Goal: Information Seeking & Learning: Learn about a topic

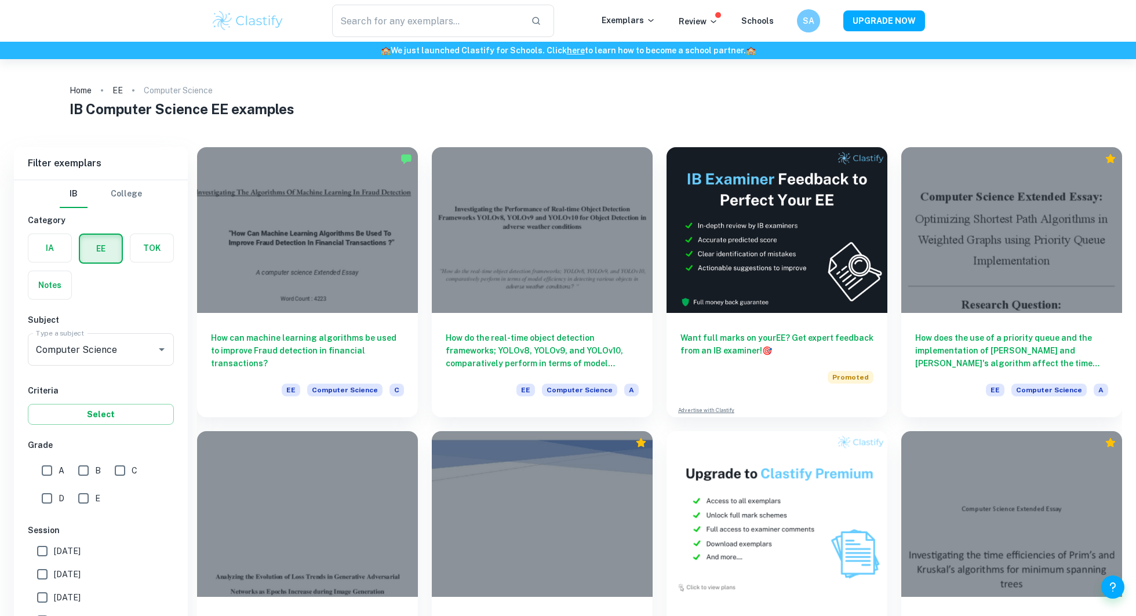
scroll to position [115, 0]
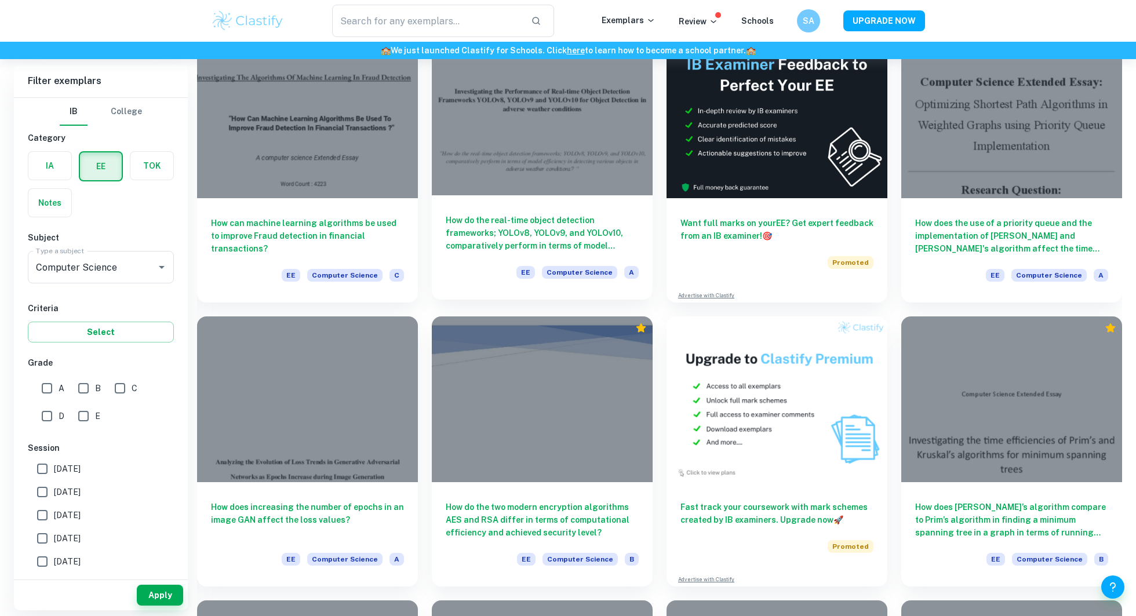
click at [516, 210] on div "How do the real-time object detection frameworks; YOLOv8, YOLOv9, and YOLOv10, …" at bounding box center [542, 247] width 221 height 104
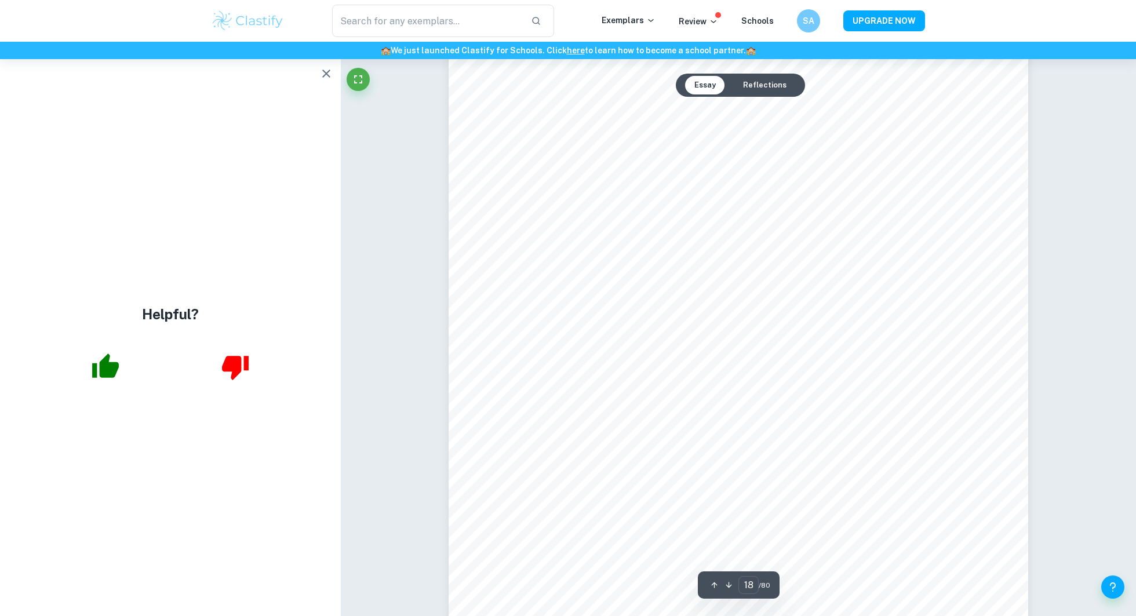
scroll to position [13471, 0]
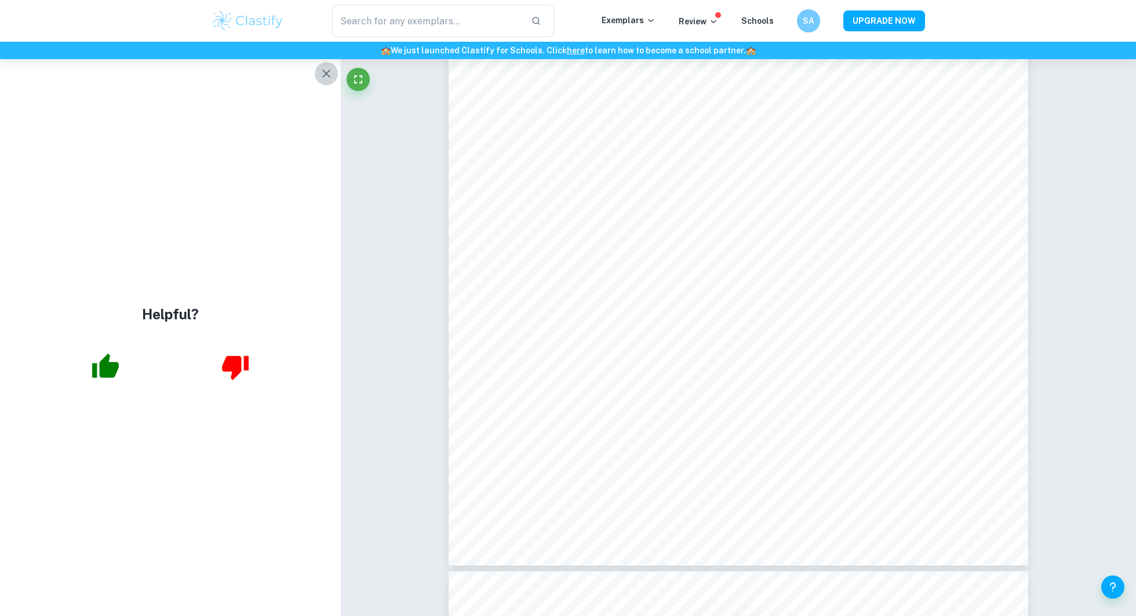
click at [324, 71] on icon "button" at bounding box center [326, 74] width 14 height 14
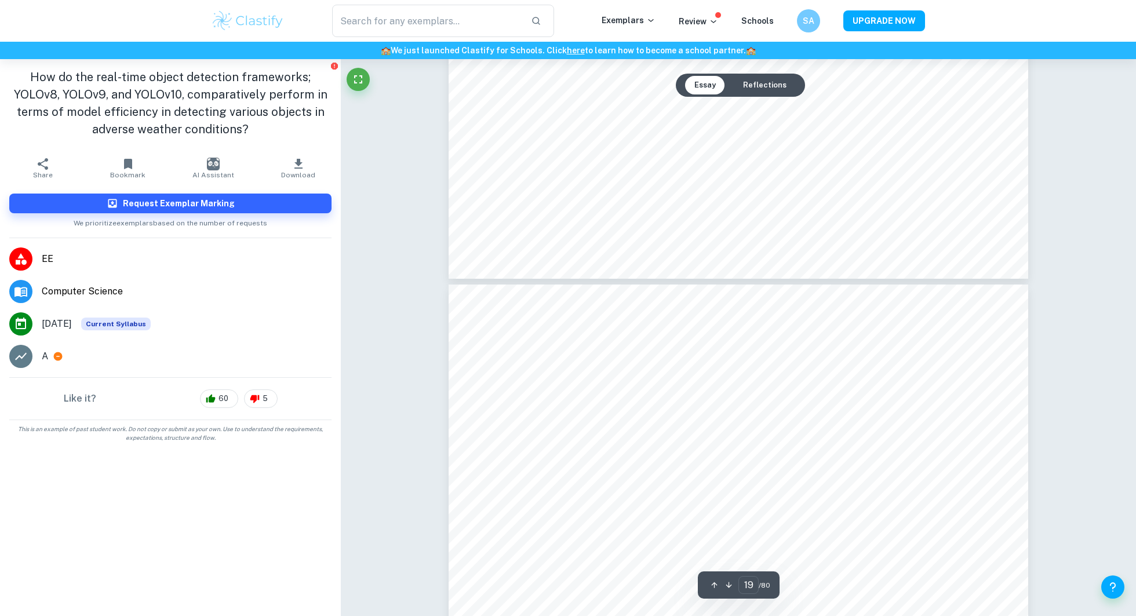
type input "20"
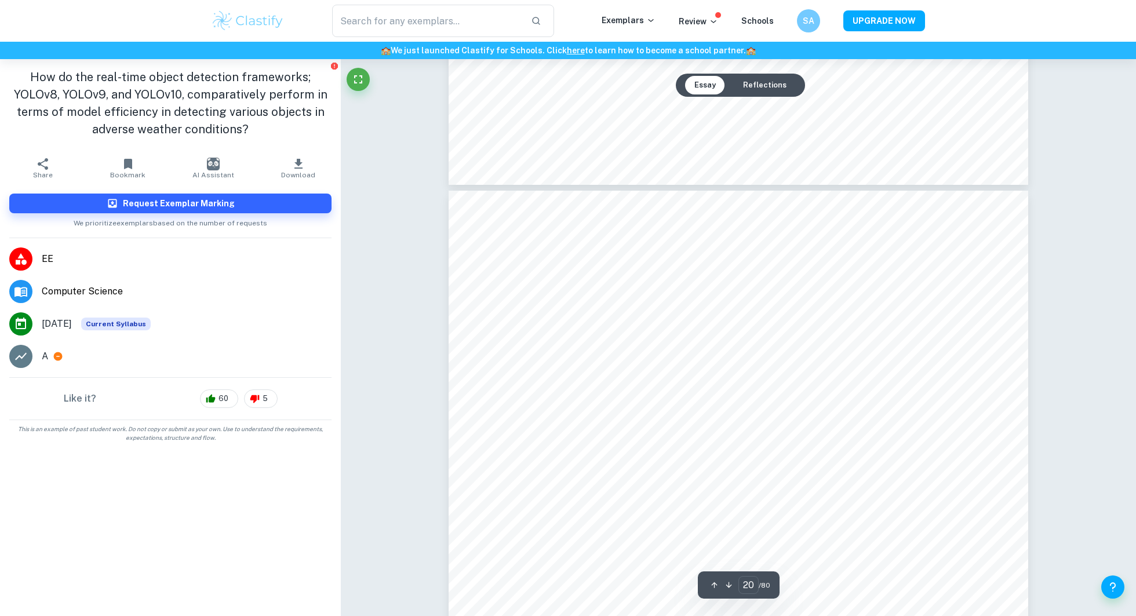
scroll to position [14612, 0]
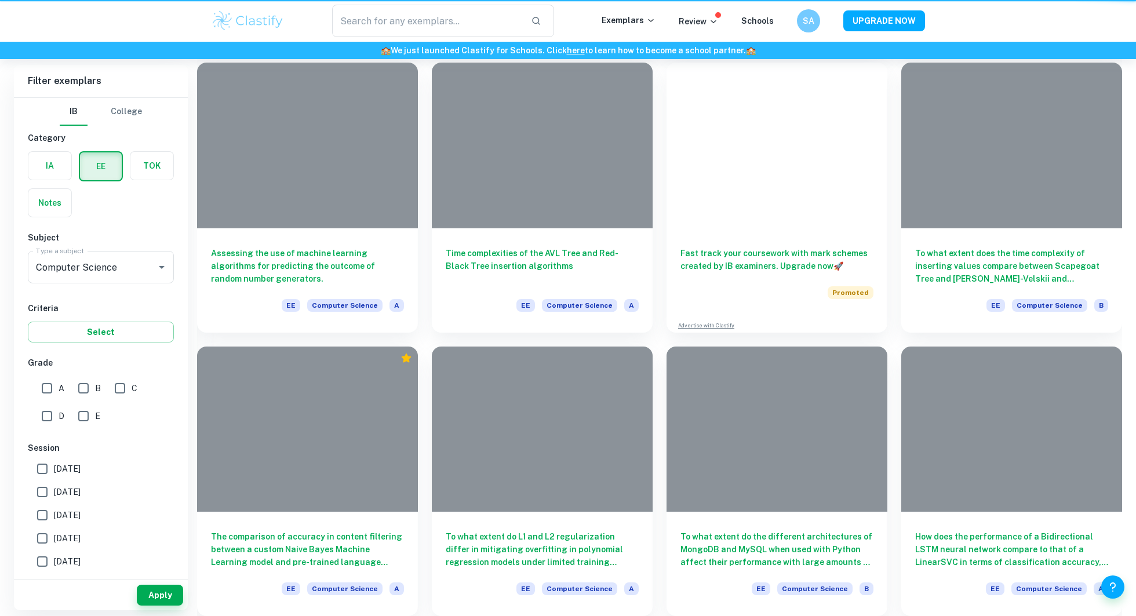
scroll to position [115, 0]
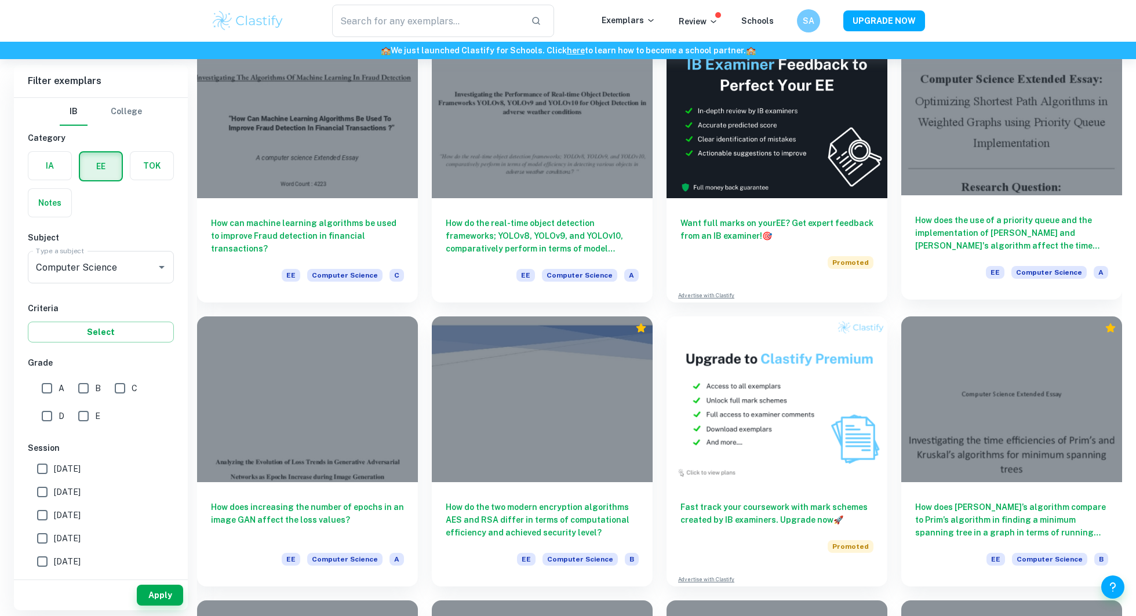
click at [1034, 219] on h6 "How does the use of a priority queue and the implementation of [PERSON_NAME] an…" at bounding box center [1011, 233] width 193 height 38
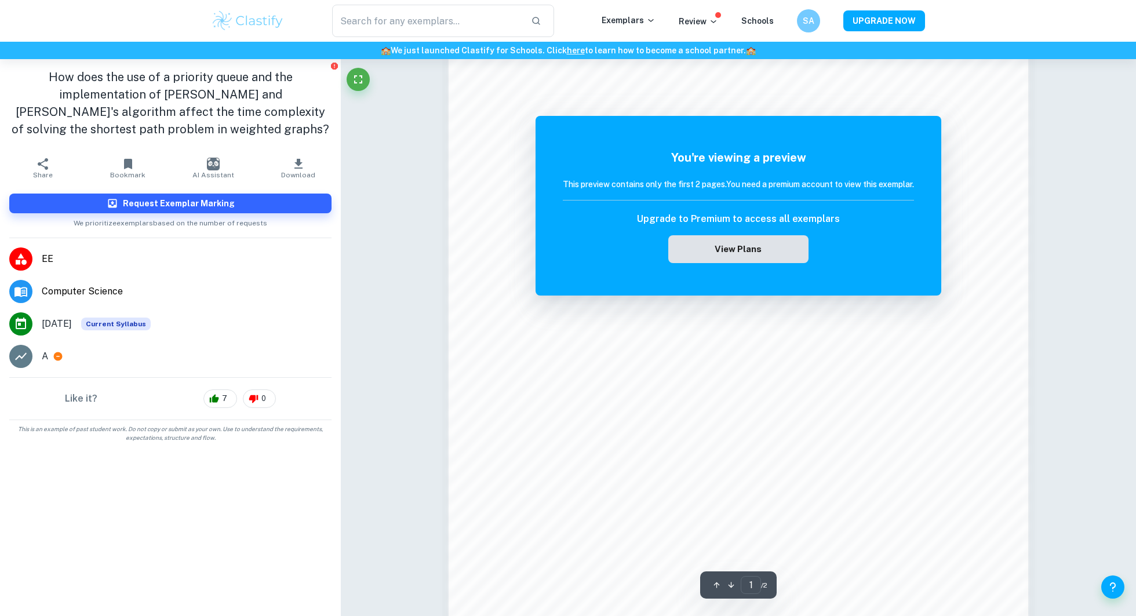
scroll to position [1177, 0]
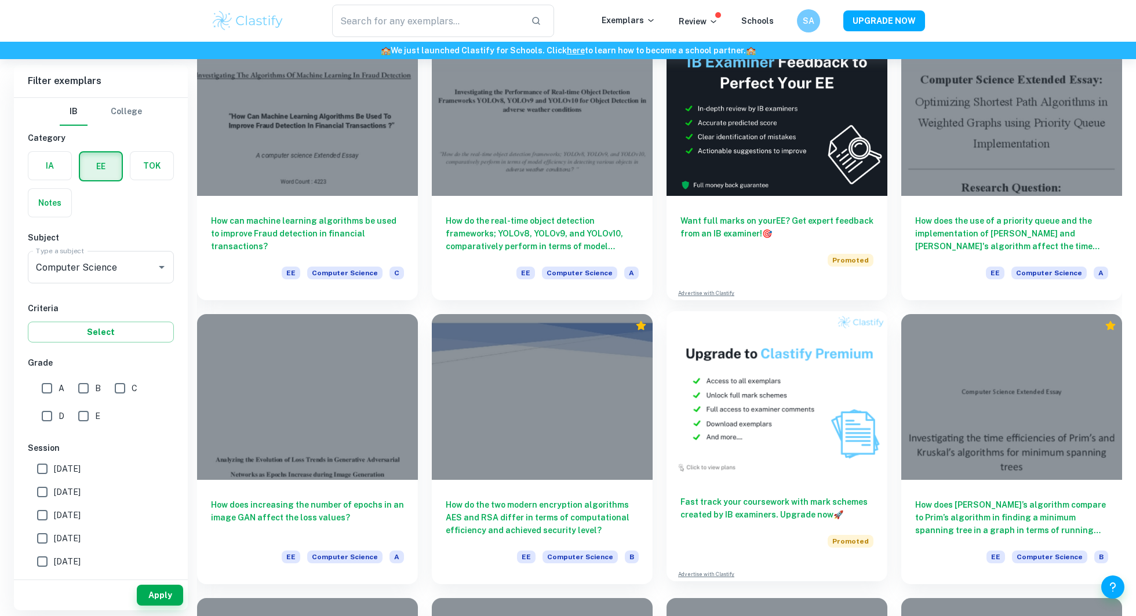
scroll to position [162, 0]
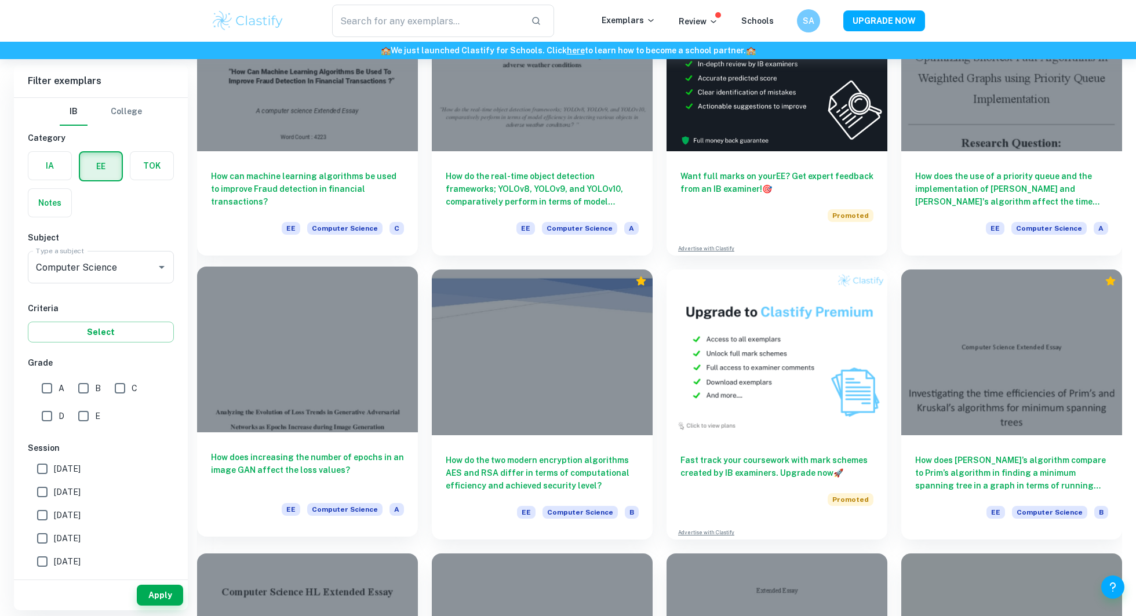
click at [348, 415] on div at bounding box center [307, 350] width 221 height 166
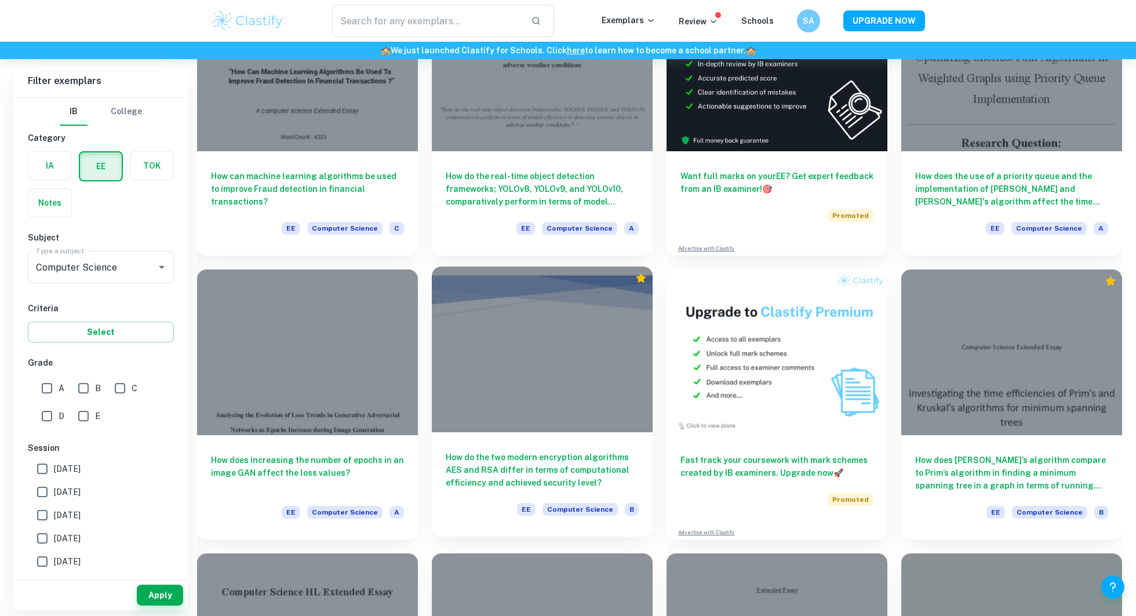
scroll to position [224, 0]
